Goal: Task Accomplishment & Management: Use online tool/utility

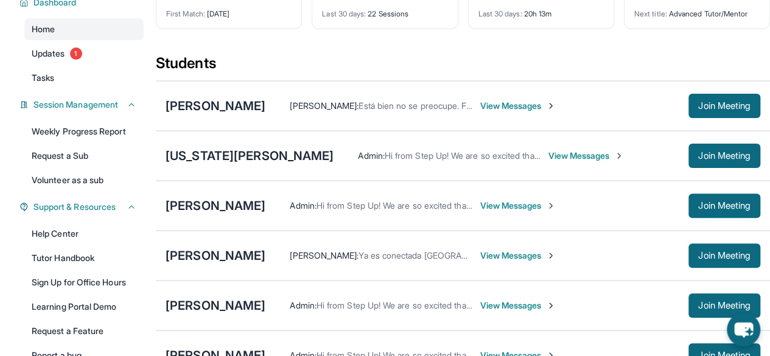
scroll to position [97, 0]
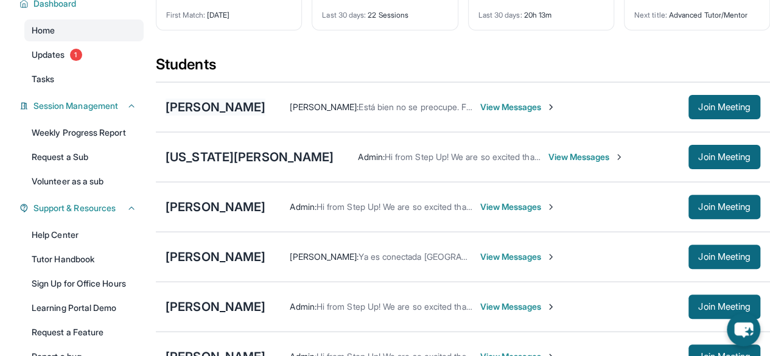
click at [190, 110] on div "[PERSON_NAME]" at bounding box center [216, 107] width 100 height 17
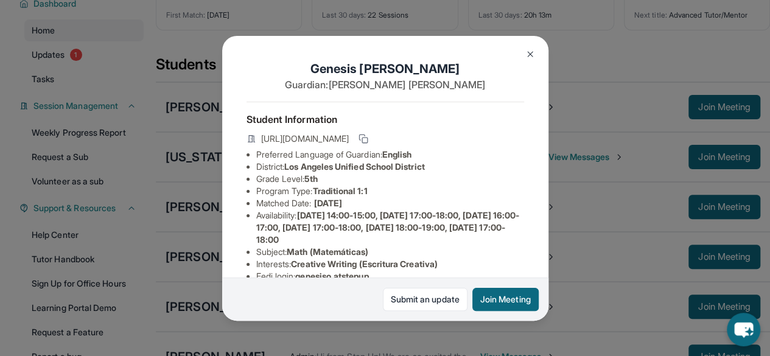
scroll to position [15, 0]
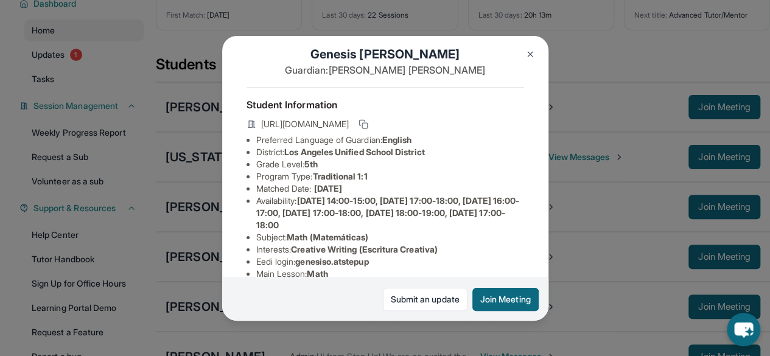
click at [525, 51] on img at bounding box center [530, 54] width 10 height 10
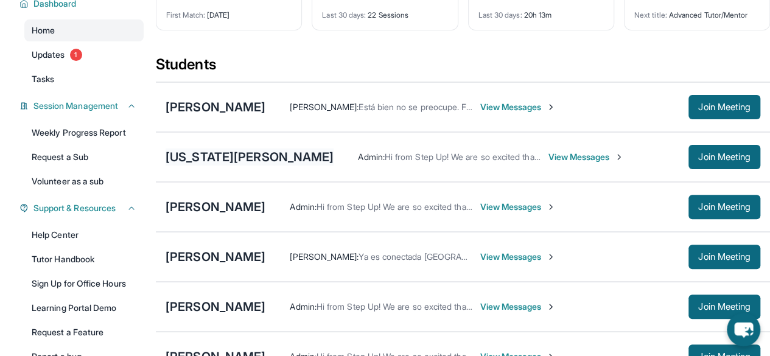
click at [228, 166] on div "[US_STATE][PERSON_NAME]" at bounding box center [250, 156] width 168 height 17
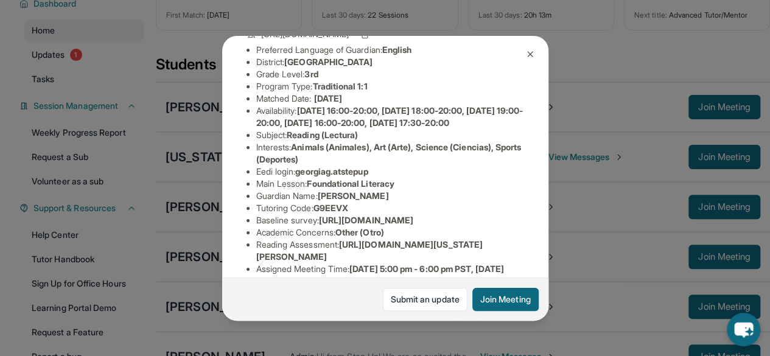
scroll to position [104, 0]
click at [588, 71] on div "[US_STATE][PERSON_NAME] Guardian: [PERSON_NAME] Student Information [URL][DOMAI…" at bounding box center [385, 178] width 770 height 356
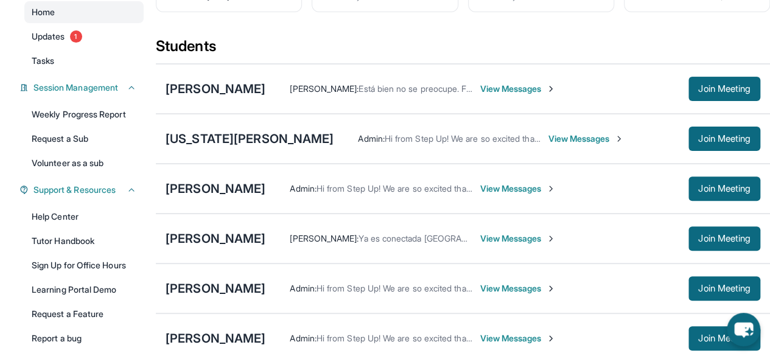
scroll to position [140, 0]
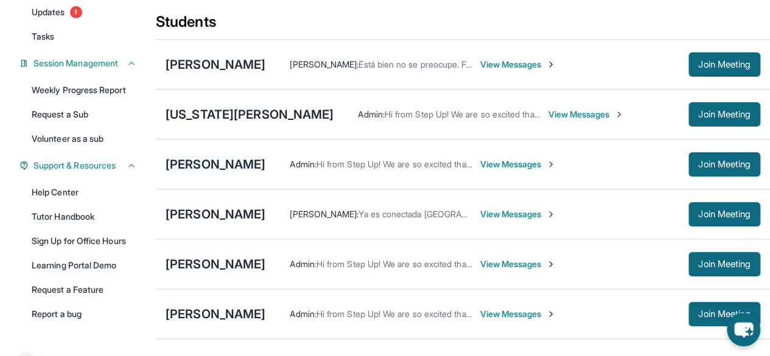
click at [237, 173] on div "[PERSON_NAME]" at bounding box center [216, 164] width 100 height 17
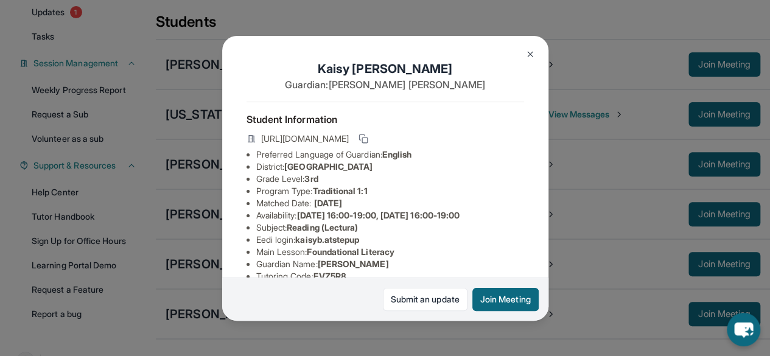
scroll to position [22, 0]
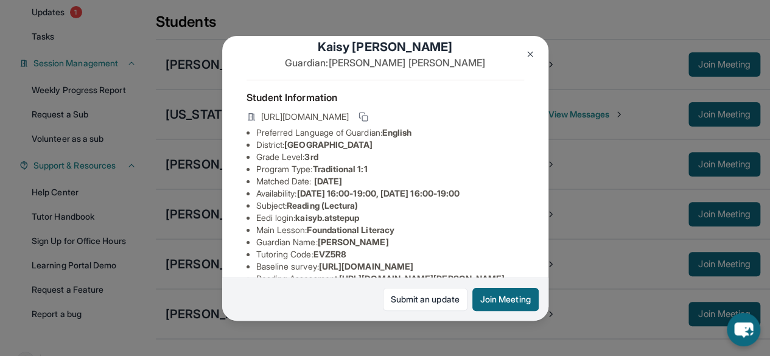
click at [525, 54] on img at bounding box center [530, 54] width 10 height 10
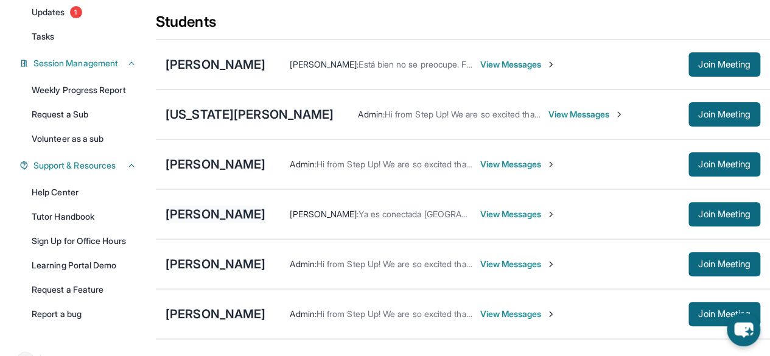
click at [230, 222] on div "[PERSON_NAME]" at bounding box center [216, 214] width 100 height 17
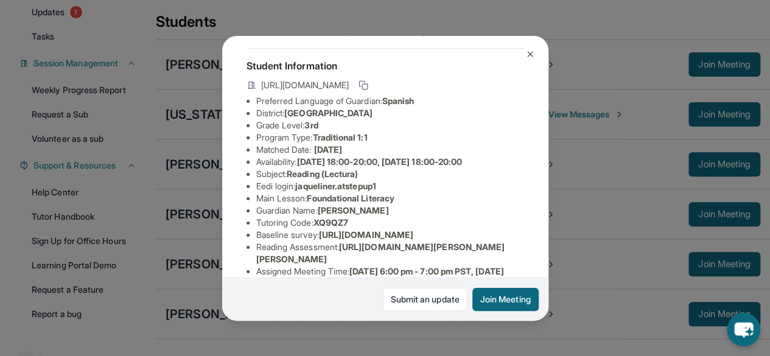
scroll to position [53, 0]
click at [526, 55] on img at bounding box center [530, 54] width 10 height 10
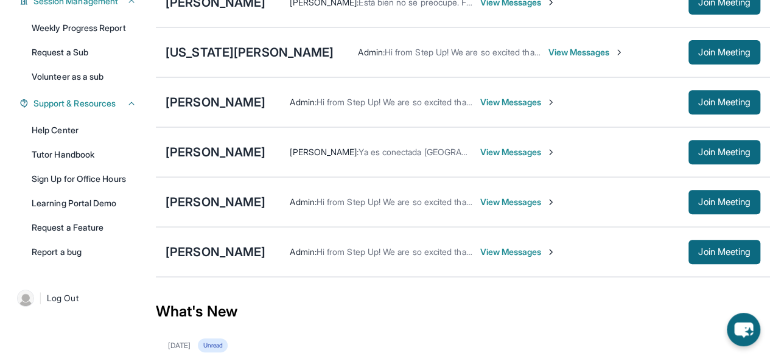
scroll to position [201, 0]
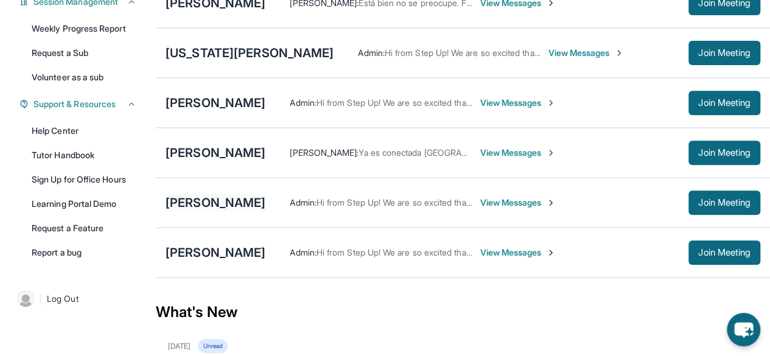
click at [265, 205] on div "[PERSON_NAME]" at bounding box center [216, 202] width 100 height 17
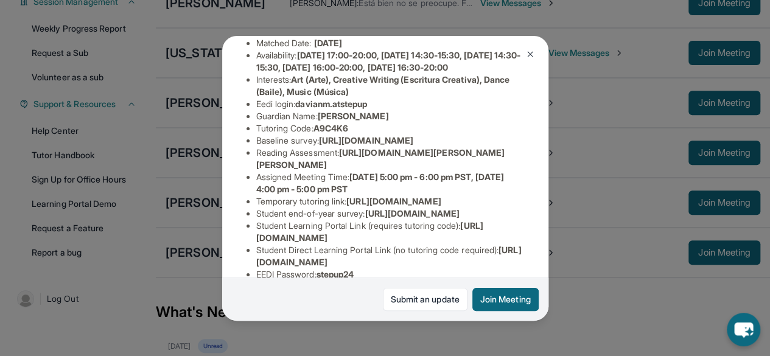
scroll to position [157, 0]
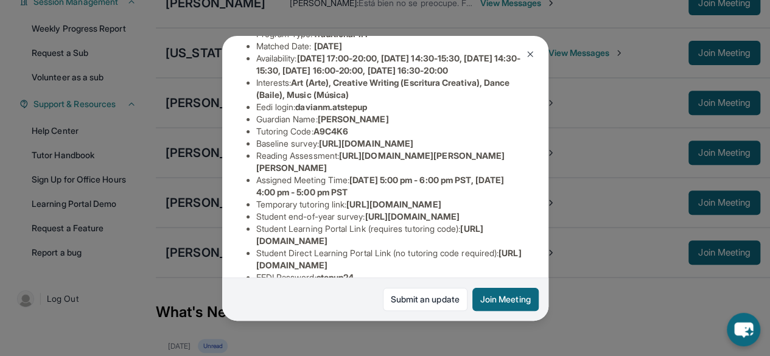
click at [528, 55] on img at bounding box center [530, 54] width 10 height 10
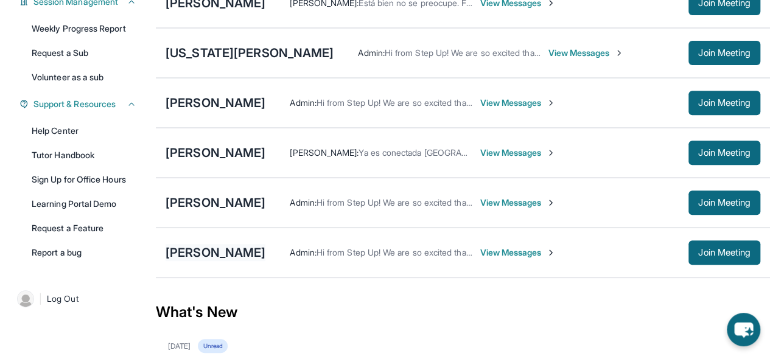
click at [217, 261] on div "[PERSON_NAME]" at bounding box center [216, 252] width 100 height 17
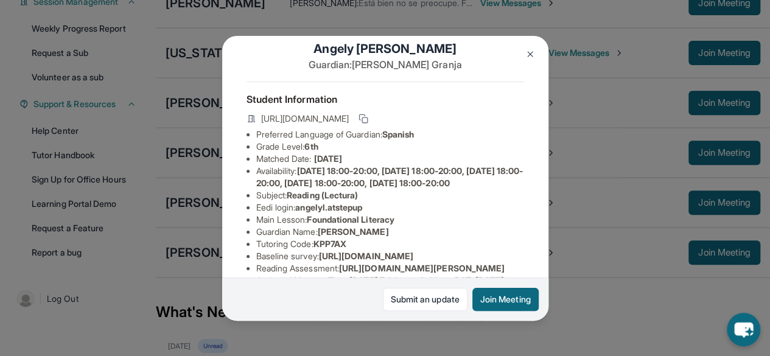
scroll to position [19, 0]
click at [527, 53] on img at bounding box center [530, 54] width 10 height 10
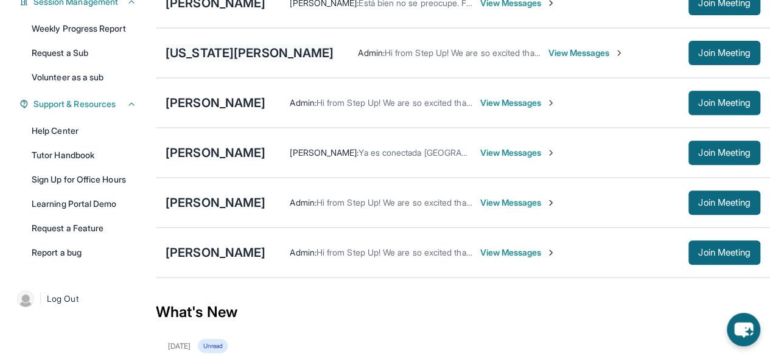
click at [202, 60] on div "[US_STATE][PERSON_NAME]" at bounding box center [250, 52] width 168 height 17
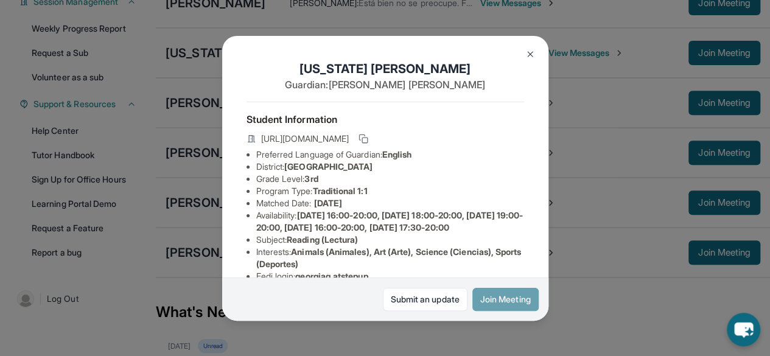
click at [523, 296] on button "Join Meeting" at bounding box center [505, 299] width 66 height 23
